Goal: Find specific page/section: Find specific page/section

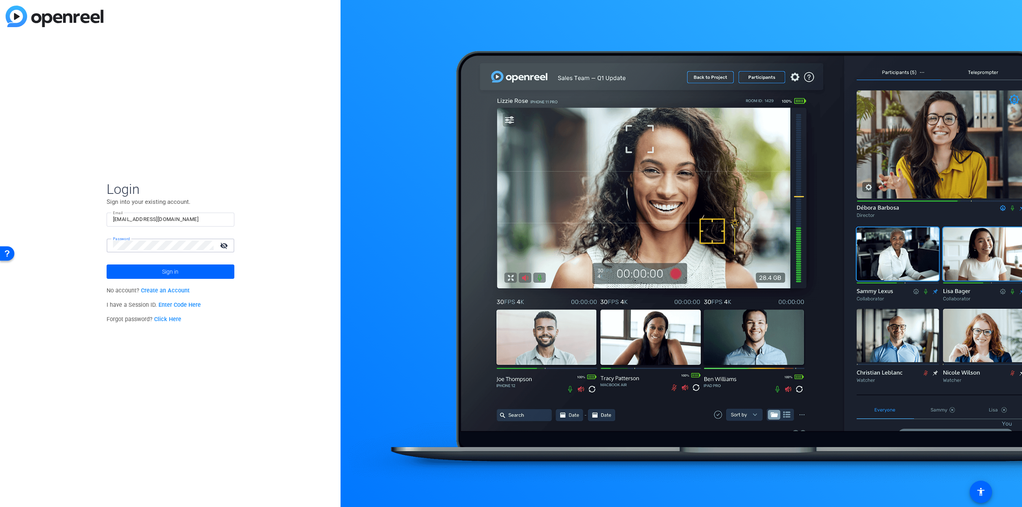
click at [107, 265] on button "Sign in" at bounding box center [171, 272] width 128 height 14
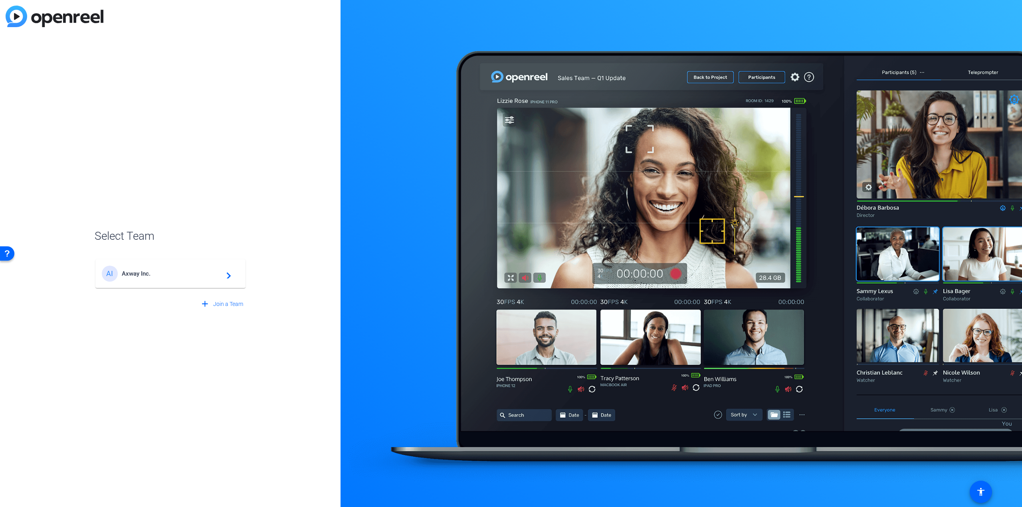
drag, startPoint x: 175, startPoint y: 260, endPoint x: 178, endPoint y: 263, distance: 4.5
click at [175, 261] on mat-card-content "AI Axway Inc. navigate_next" at bounding box center [170, 274] width 150 height 29
click at [192, 268] on div "AI Axway Inc. navigate_next" at bounding box center [171, 270] width 152 height 38
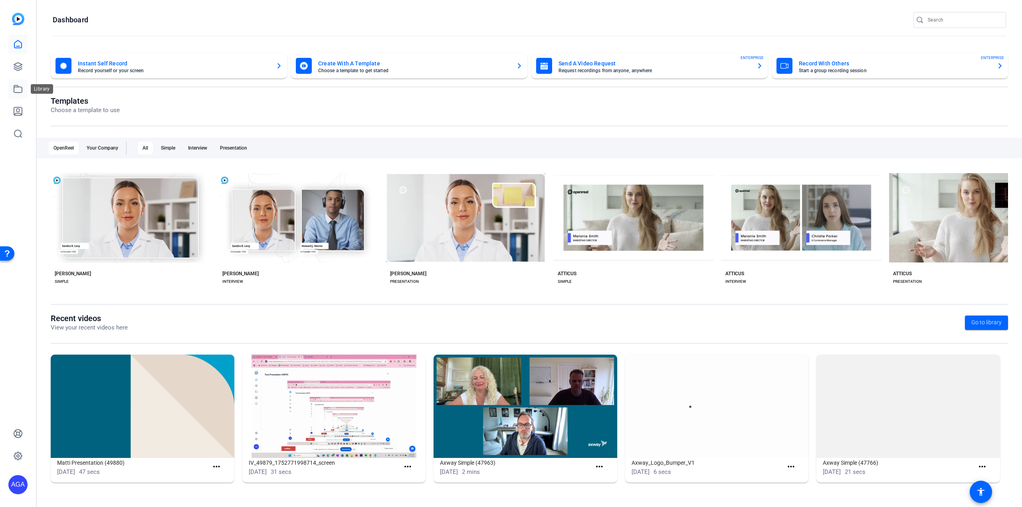
click at [19, 92] on icon at bounding box center [18, 88] width 8 height 7
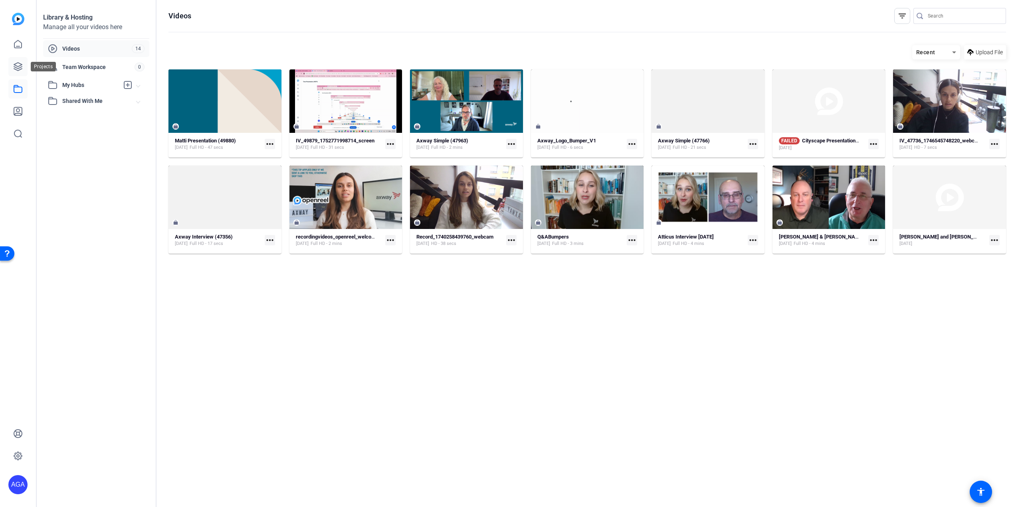
click at [22, 66] on icon at bounding box center [18, 67] width 10 height 10
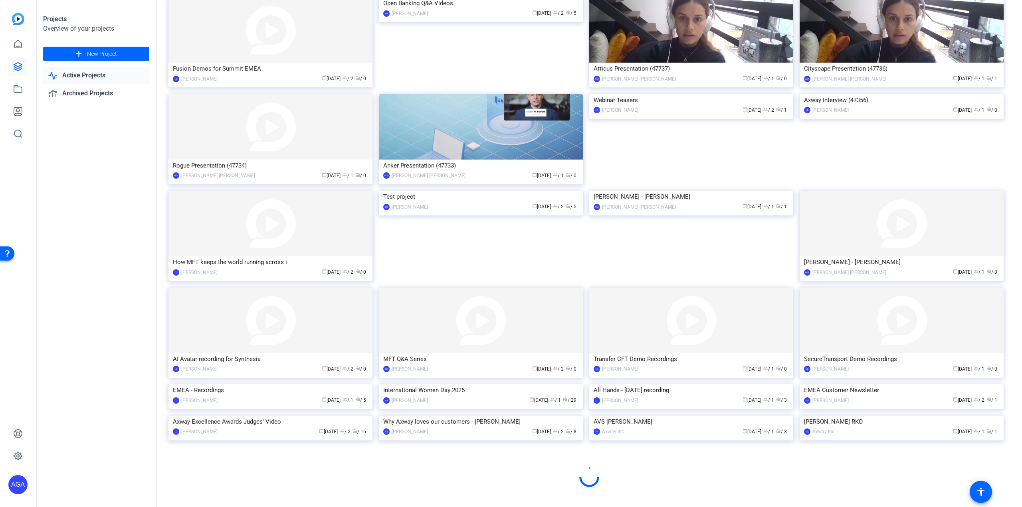
scroll to position [771, 0]
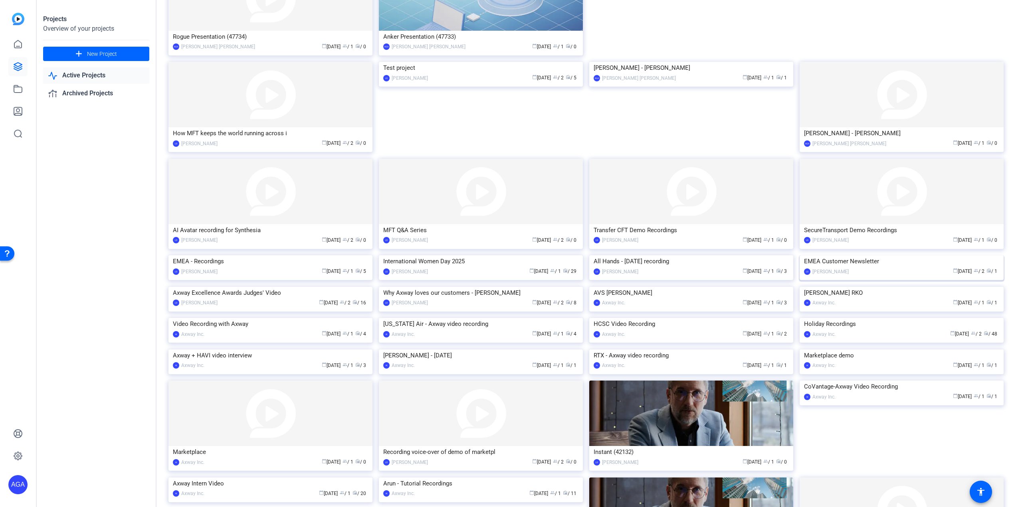
click at [886, 256] on img at bounding box center [902, 256] width 204 height 0
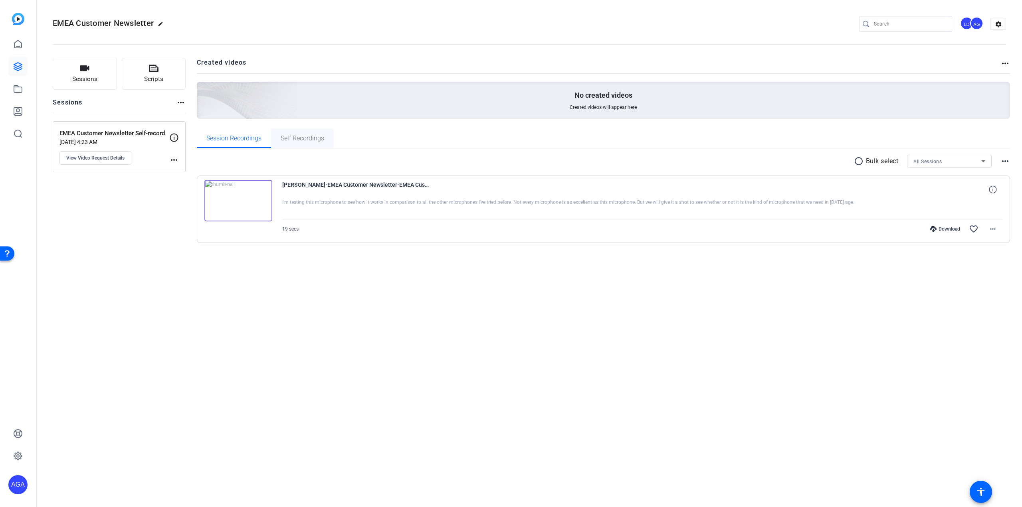
click at [293, 135] on span "Self Recordings" at bounding box center [303, 138] width 44 height 6
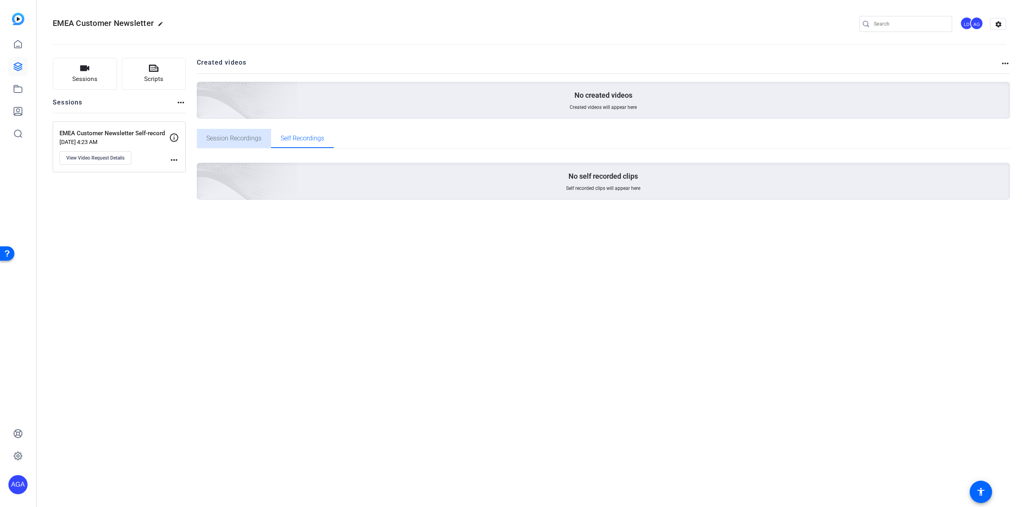
click at [249, 135] on span "Session Recordings" at bounding box center [233, 138] width 55 height 6
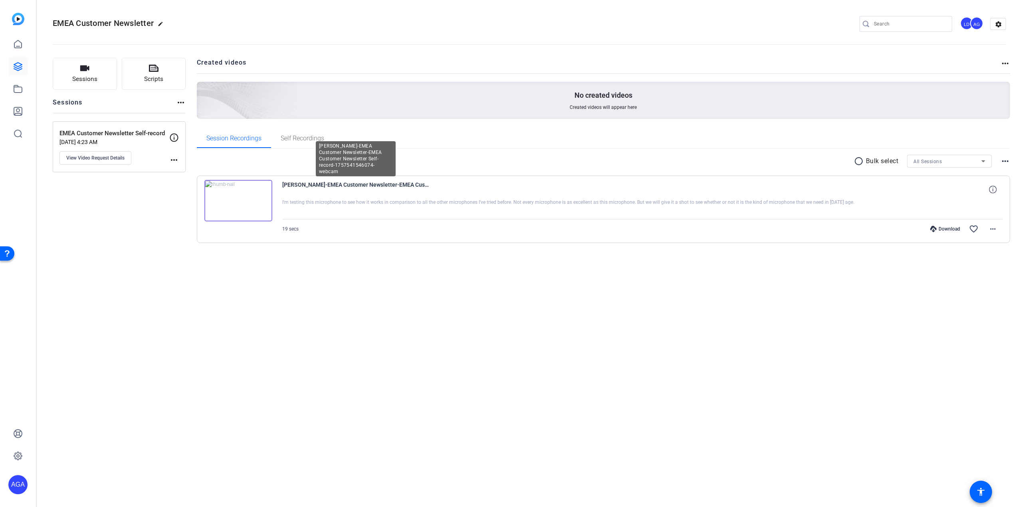
click at [226, 199] on img at bounding box center [238, 201] width 68 height 42
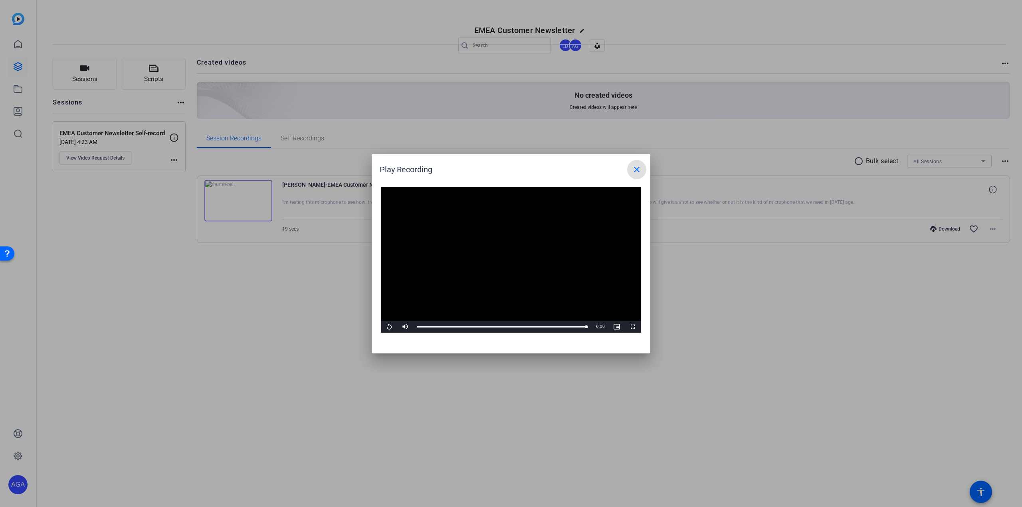
click at [640, 174] on span at bounding box center [636, 169] width 19 height 19
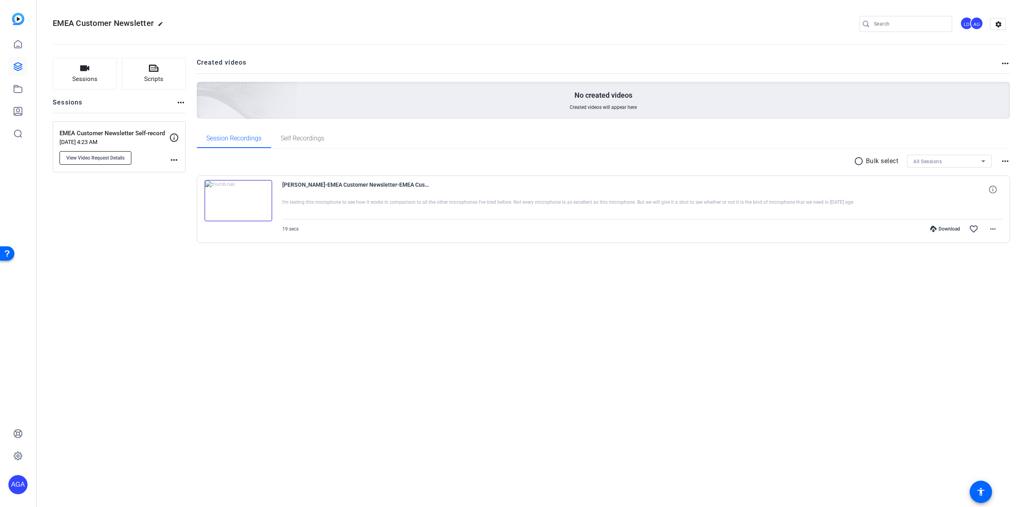
click at [99, 159] on span "View Video Request Details" at bounding box center [95, 158] width 58 height 6
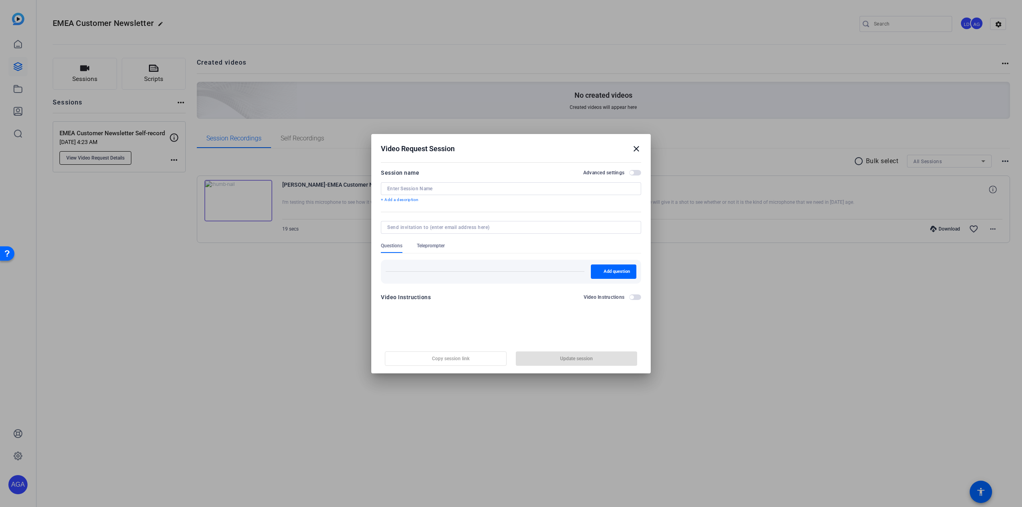
type input "EMEA Customer Newsletter Self-record"
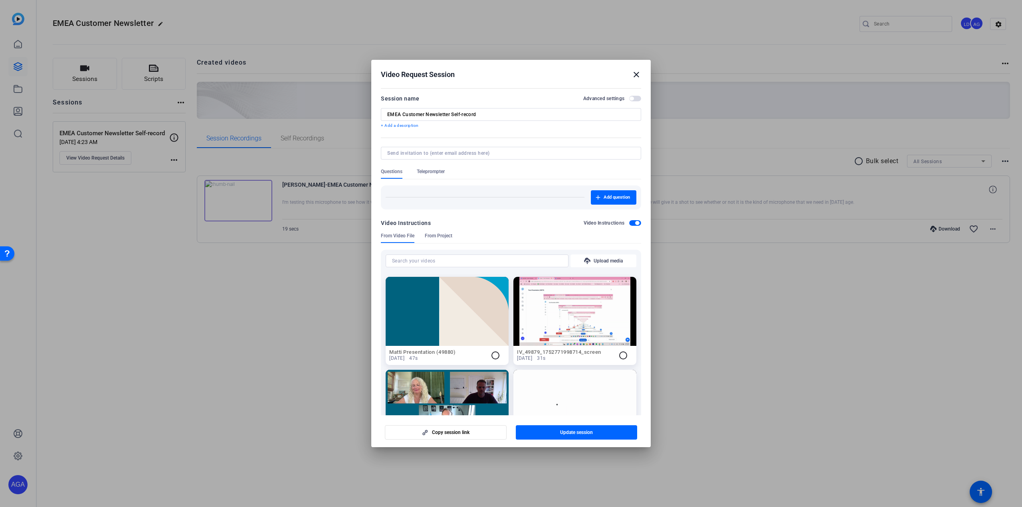
click at [635, 74] on mat-icon "close" at bounding box center [637, 75] width 10 height 10
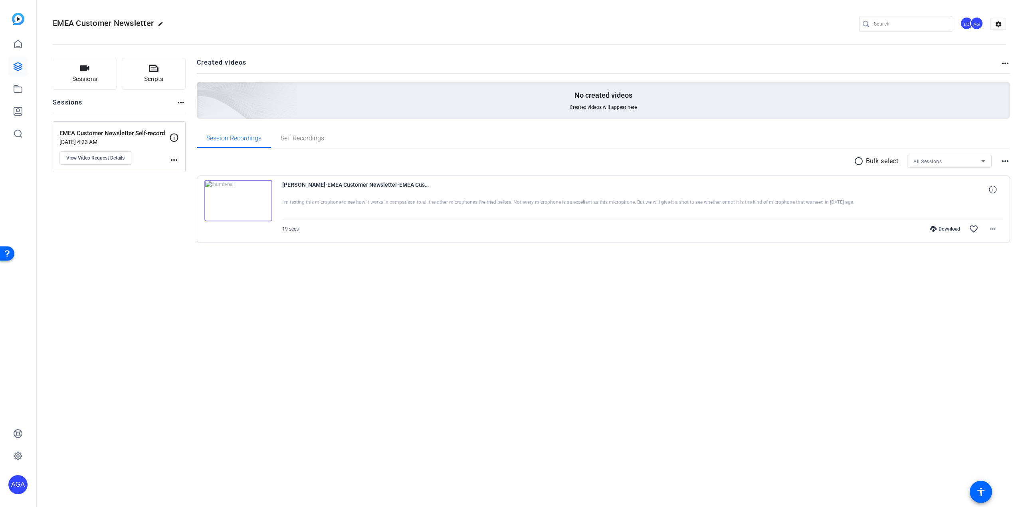
click at [155, 213] on div "Sessions Scripts Sessions more_horiz EMEA Customer Newsletter Self-record [DATE…" at bounding box center [119, 163] width 133 height 211
click at [183, 234] on div "Sessions Scripts Sessions more_horiz EMEA Customer Newsletter Self-record [DATE…" at bounding box center [119, 163] width 133 height 211
click at [315, 145] on span "Self Recordings" at bounding box center [303, 138] width 44 height 19
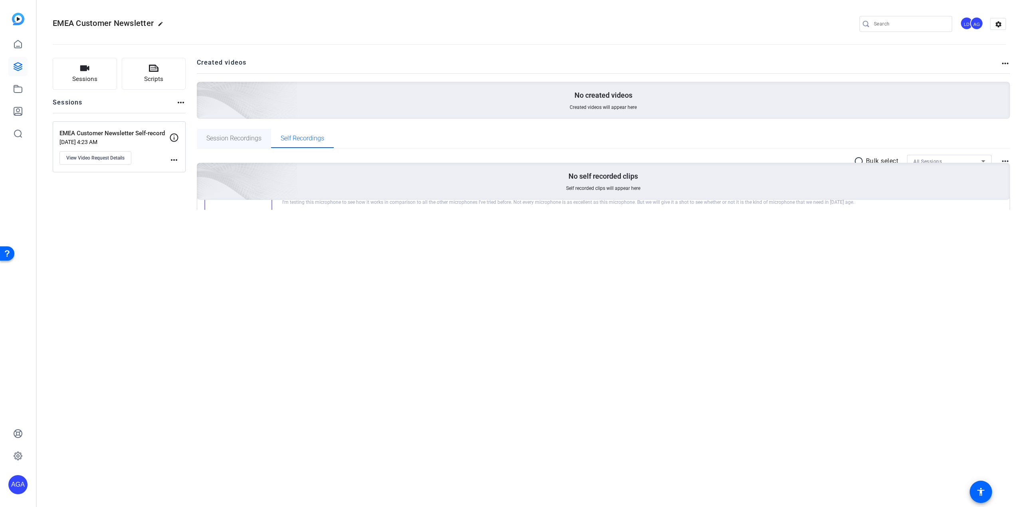
click at [226, 140] on span "Session Recordings" at bounding box center [233, 138] width 55 height 6
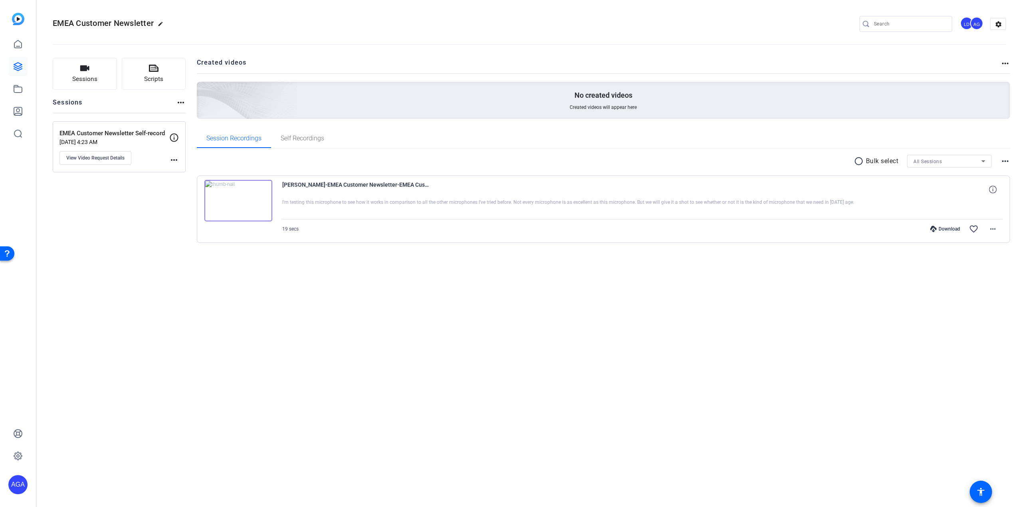
click at [176, 141] on icon at bounding box center [174, 137] width 8 height 8
click at [176, 160] on mat-icon "more_horiz" at bounding box center [174, 160] width 10 height 10
click at [130, 198] on div at bounding box center [511, 253] width 1022 height 507
click at [246, 201] on img at bounding box center [238, 201] width 68 height 42
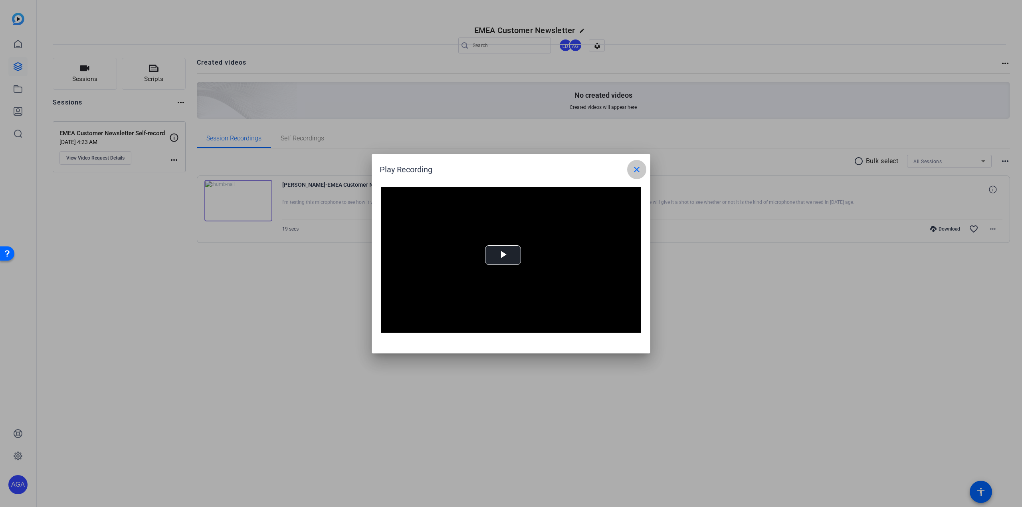
click at [638, 176] on span at bounding box center [636, 169] width 19 height 19
